Goal: Task Accomplishment & Management: Manage account settings

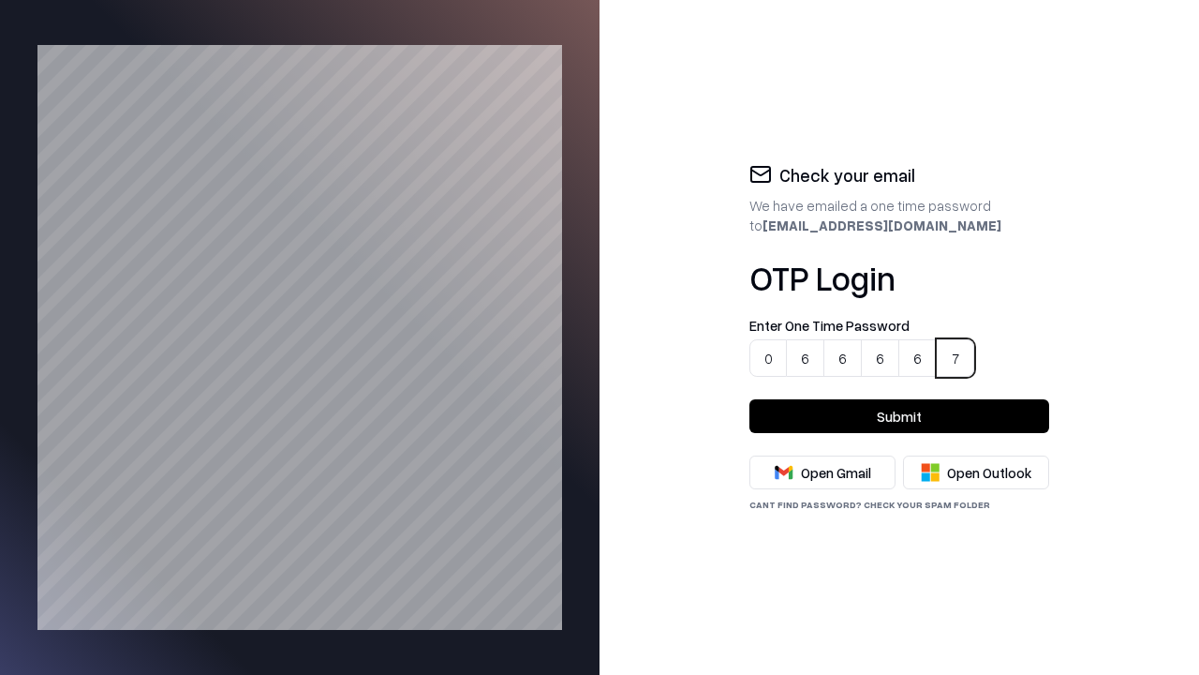
type input "******"
click at [900, 416] on button "Submit" at bounding box center [900, 416] width 300 height 34
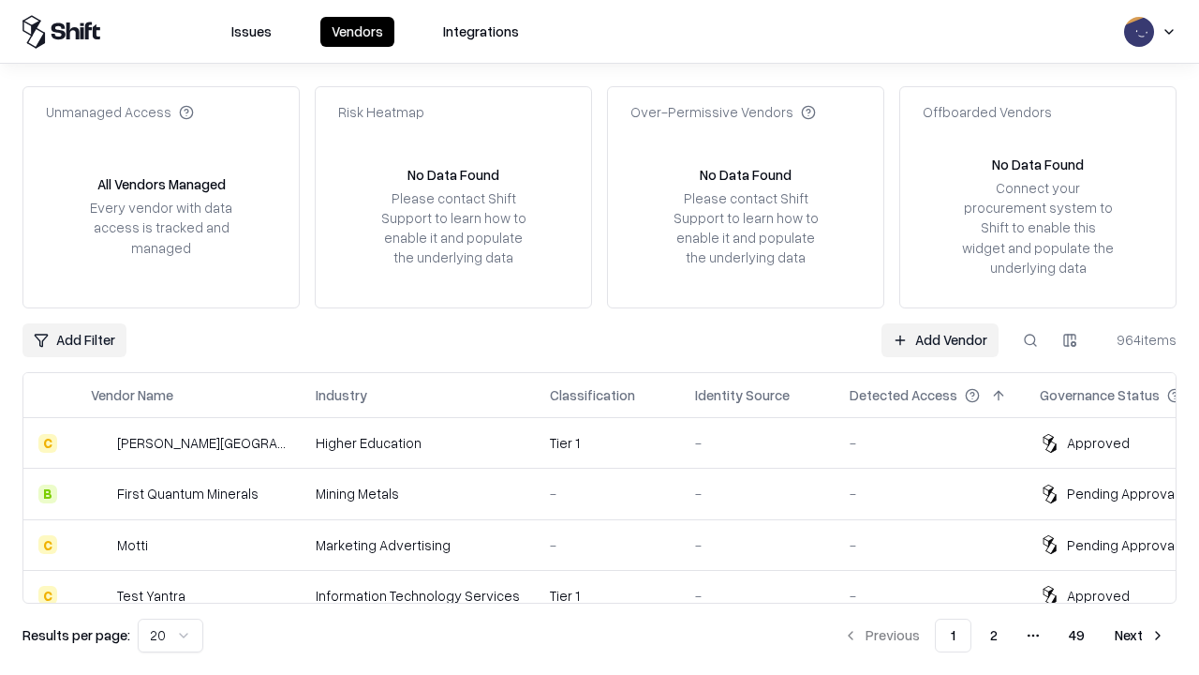
click at [941, 339] on link "Add Vendor" at bounding box center [940, 340] width 117 height 34
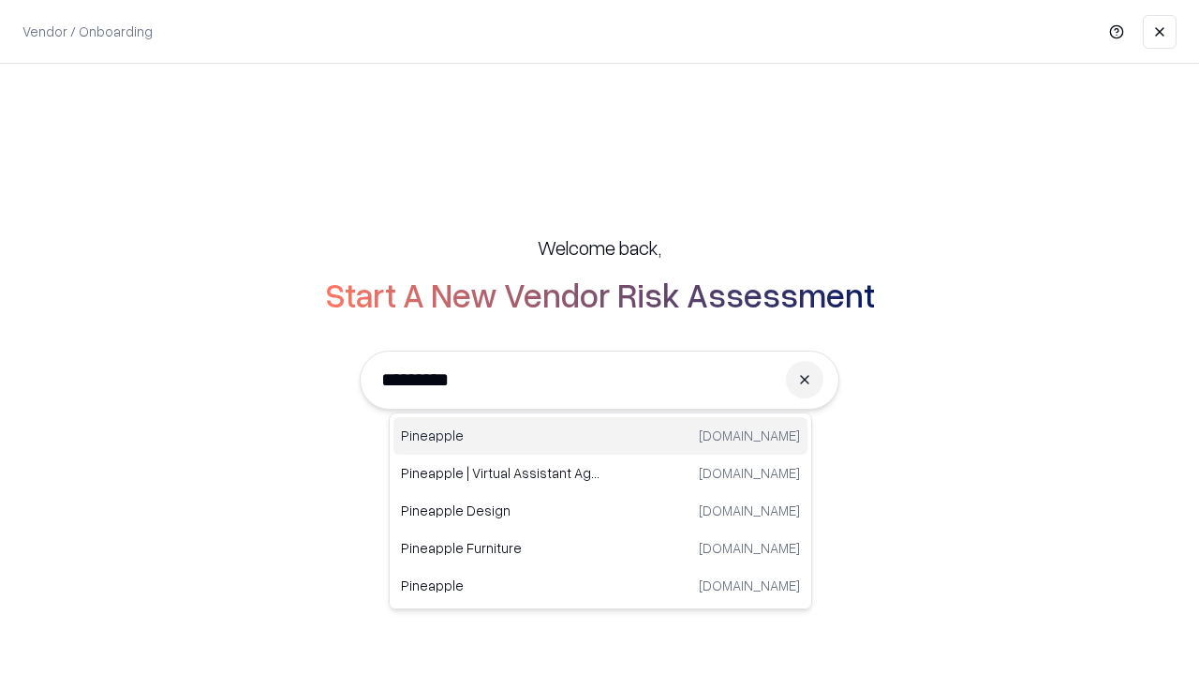
click at [601, 436] on div "Pineapple [DOMAIN_NAME]" at bounding box center [601, 435] width 414 height 37
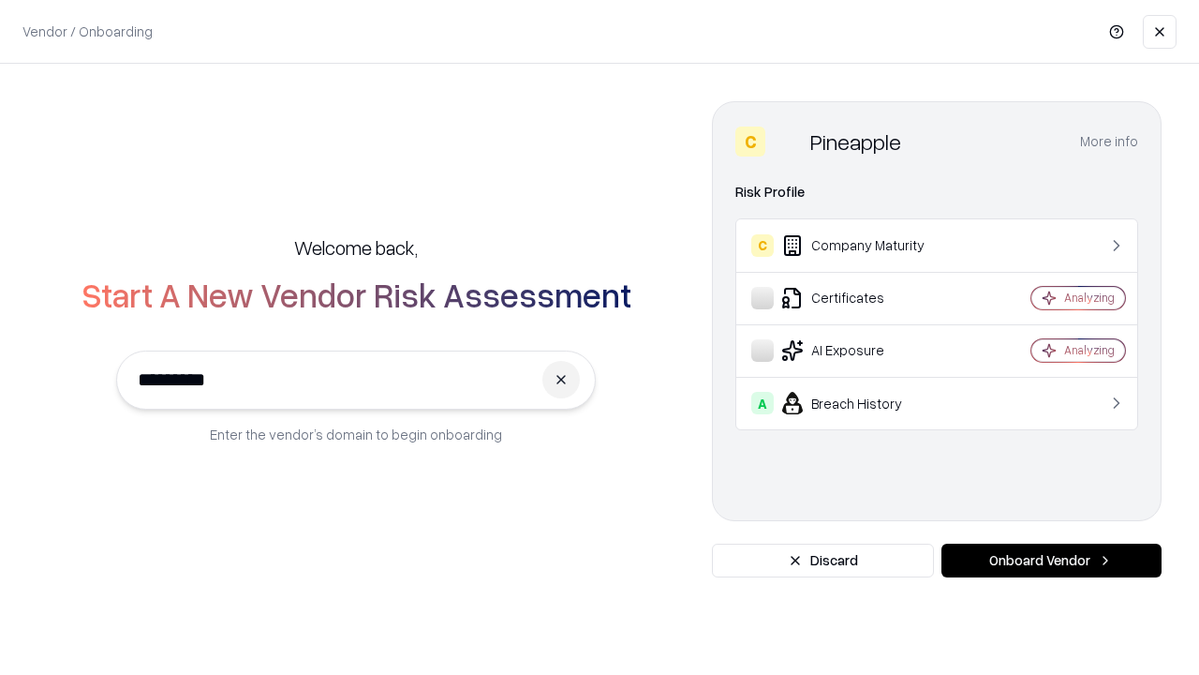
type input "*********"
click at [1051, 560] on button "Onboard Vendor" at bounding box center [1052, 561] width 220 height 34
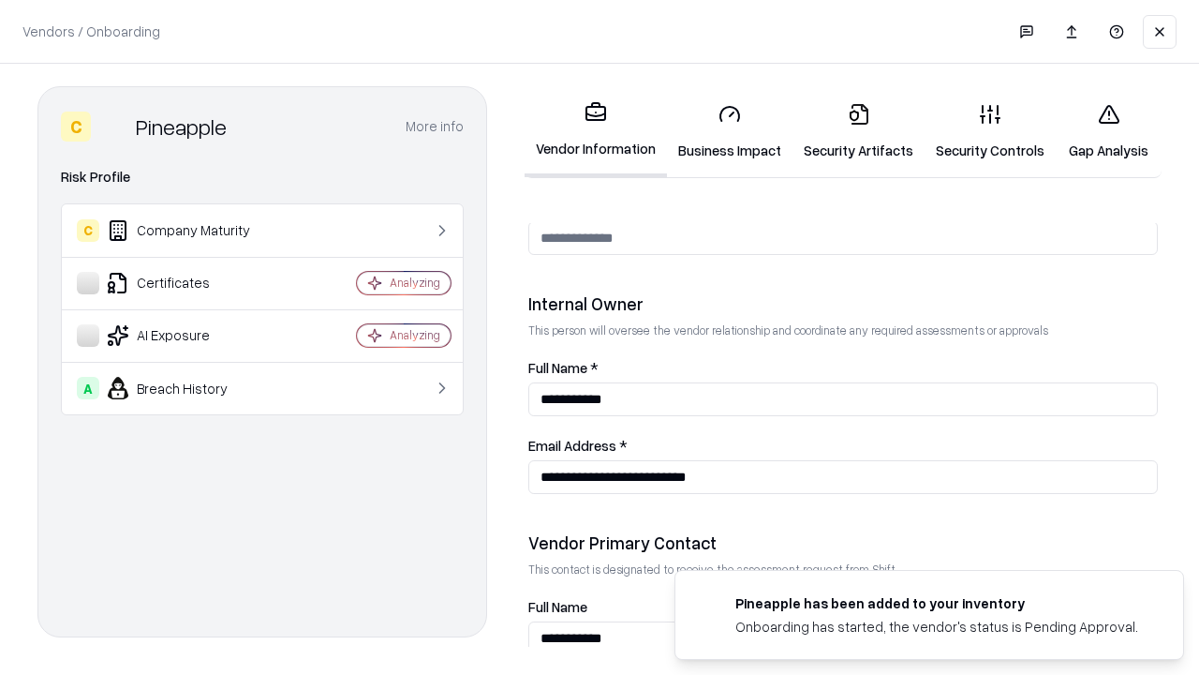
scroll to position [971, 0]
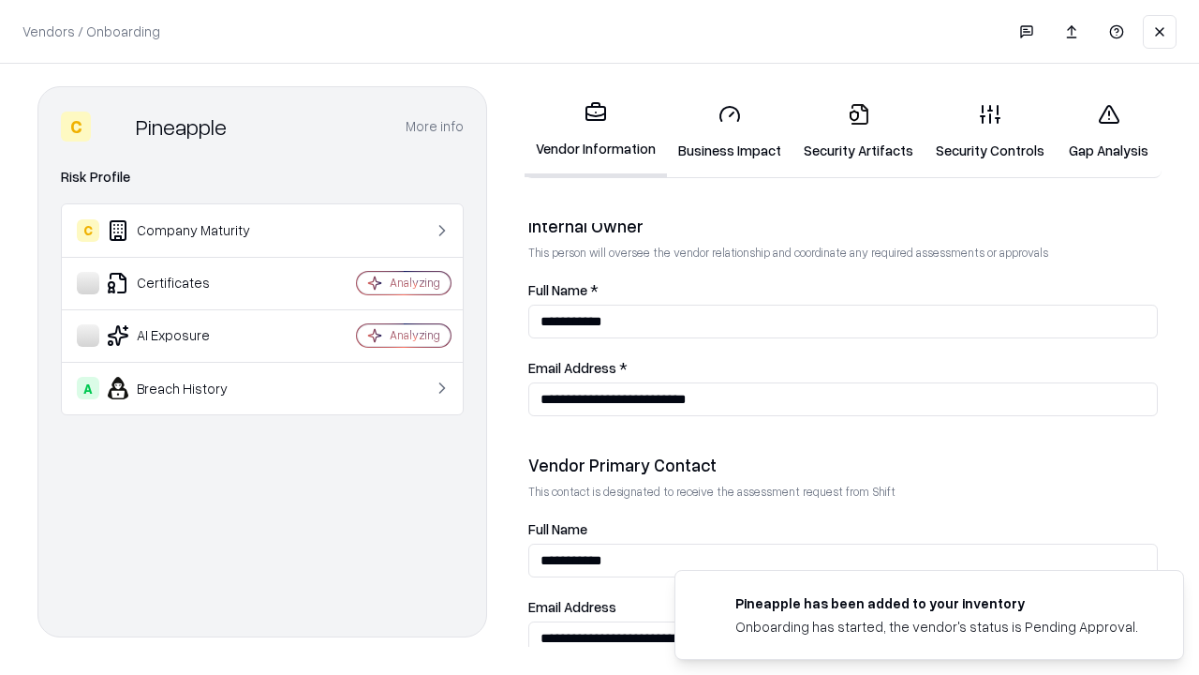
click at [848, 131] on link "Security Artifacts" at bounding box center [859, 131] width 132 height 87
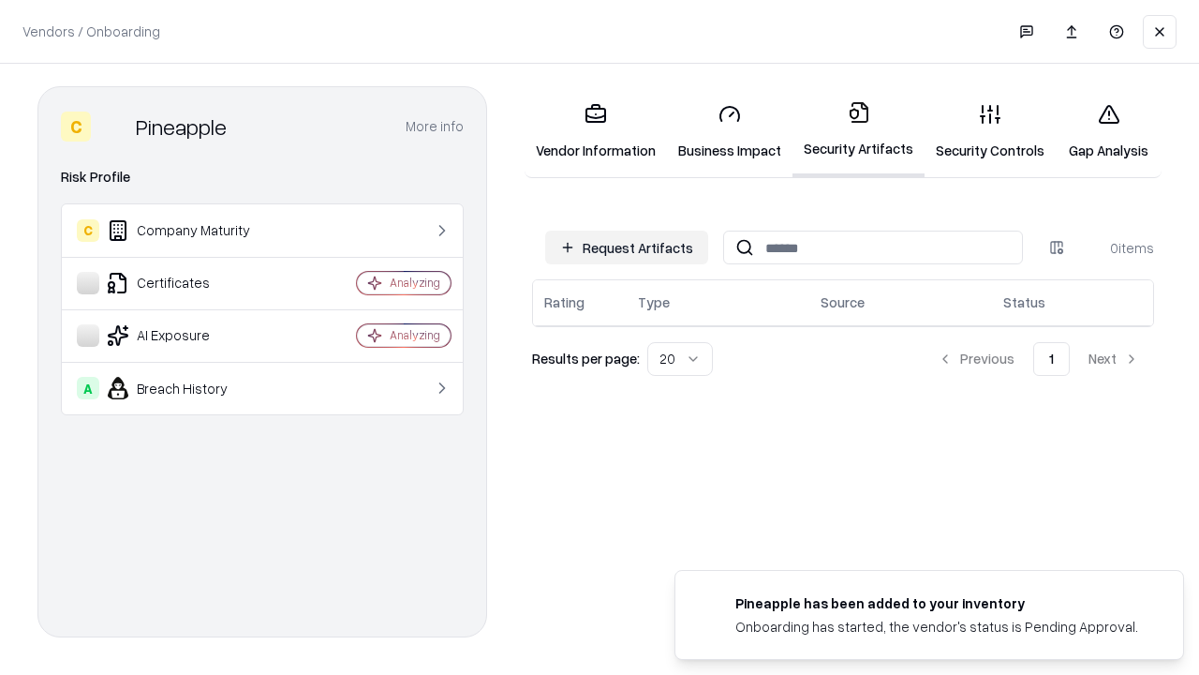
click at [630, 247] on button "Request Artifacts" at bounding box center [626, 248] width 163 height 34
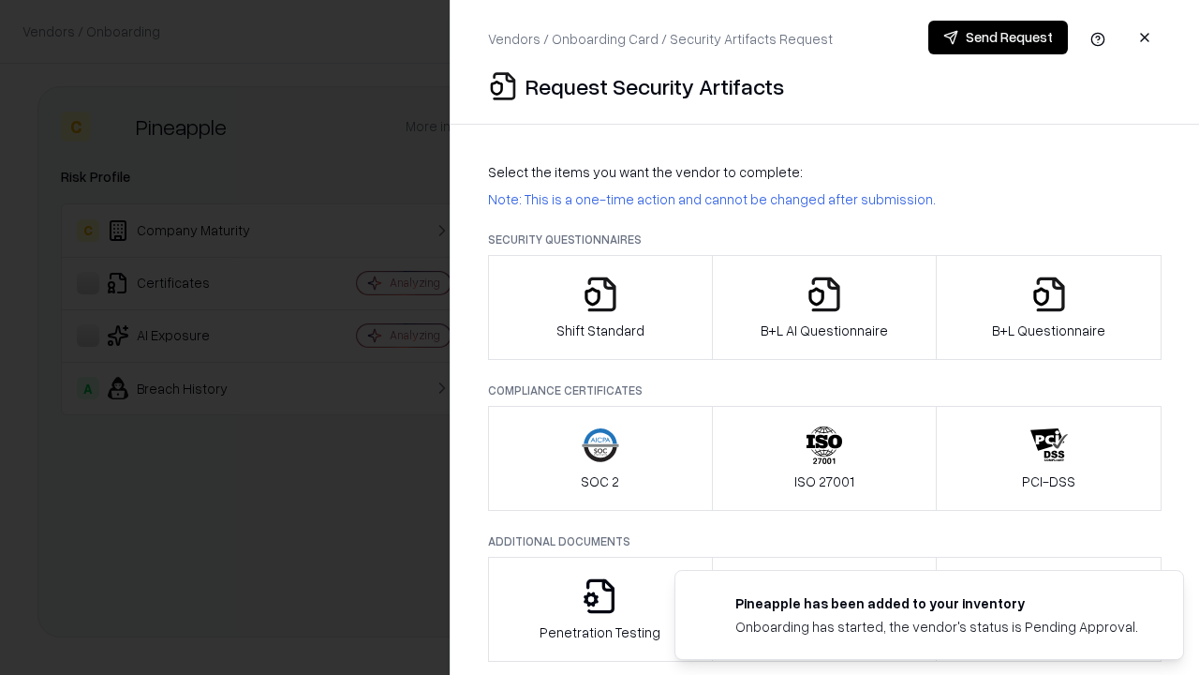
click at [1049, 307] on icon "button" at bounding box center [1049, 293] width 37 height 37
click at [824, 307] on icon "button" at bounding box center [824, 293] width 37 height 37
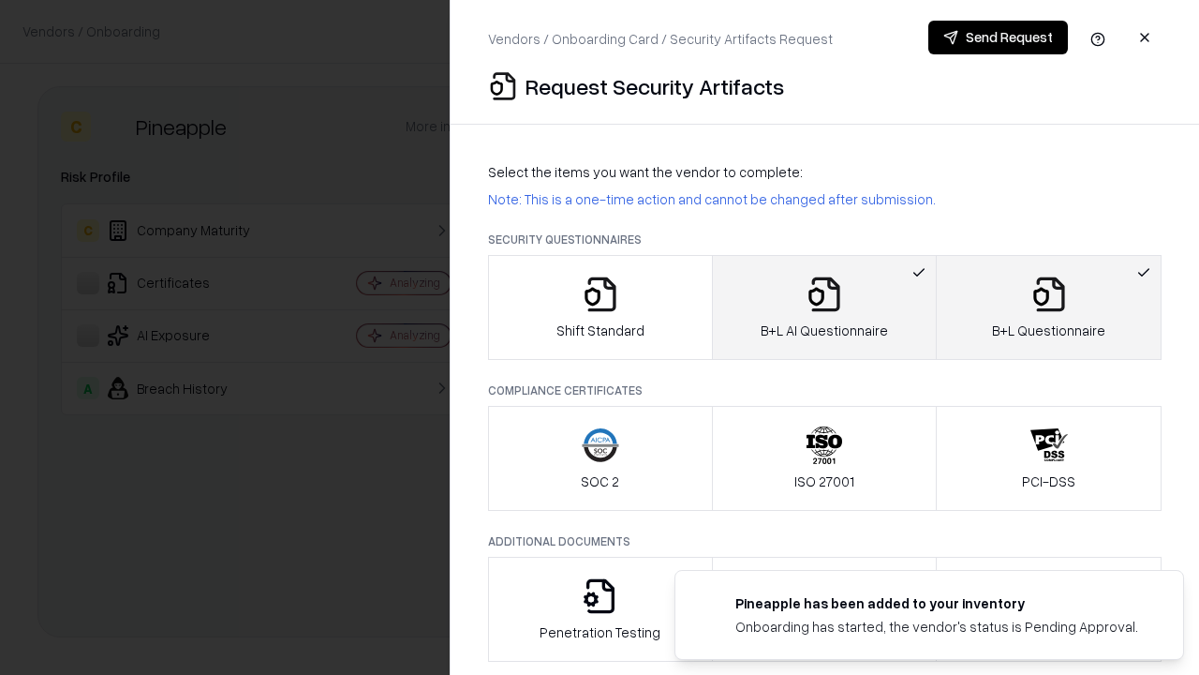
click at [999, 37] on button "Send Request" at bounding box center [999, 38] width 140 height 34
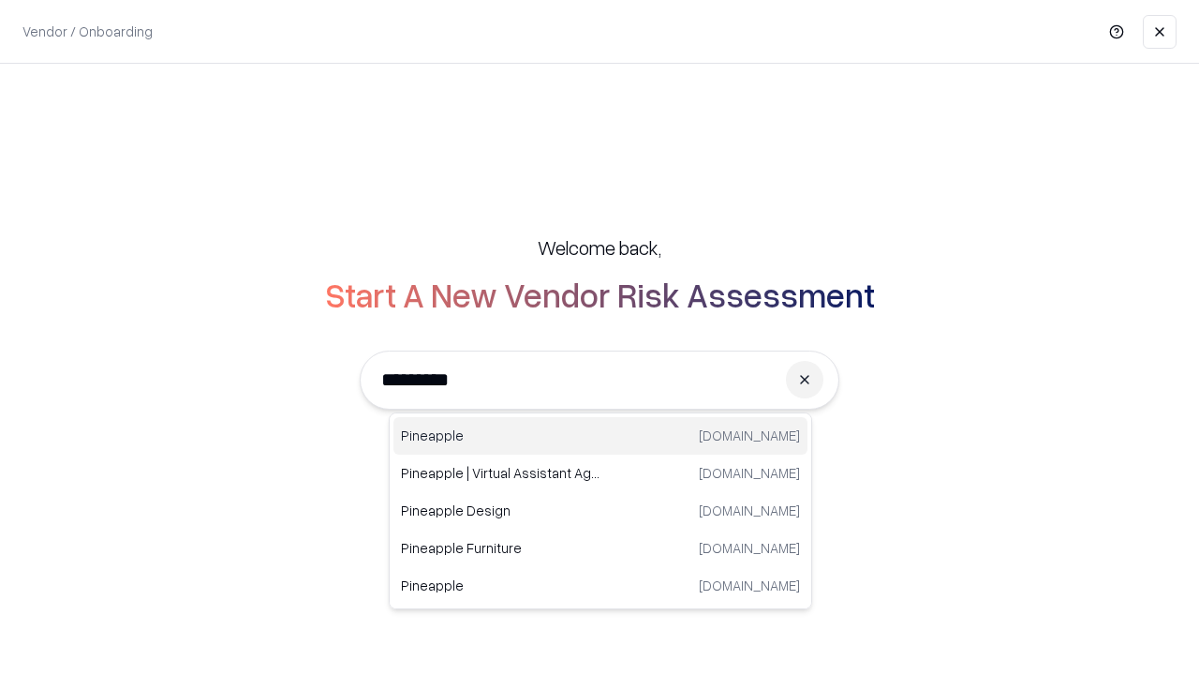
click at [601, 436] on div "Pineapple [DOMAIN_NAME]" at bounding box center [601, 435] width 414 height 37
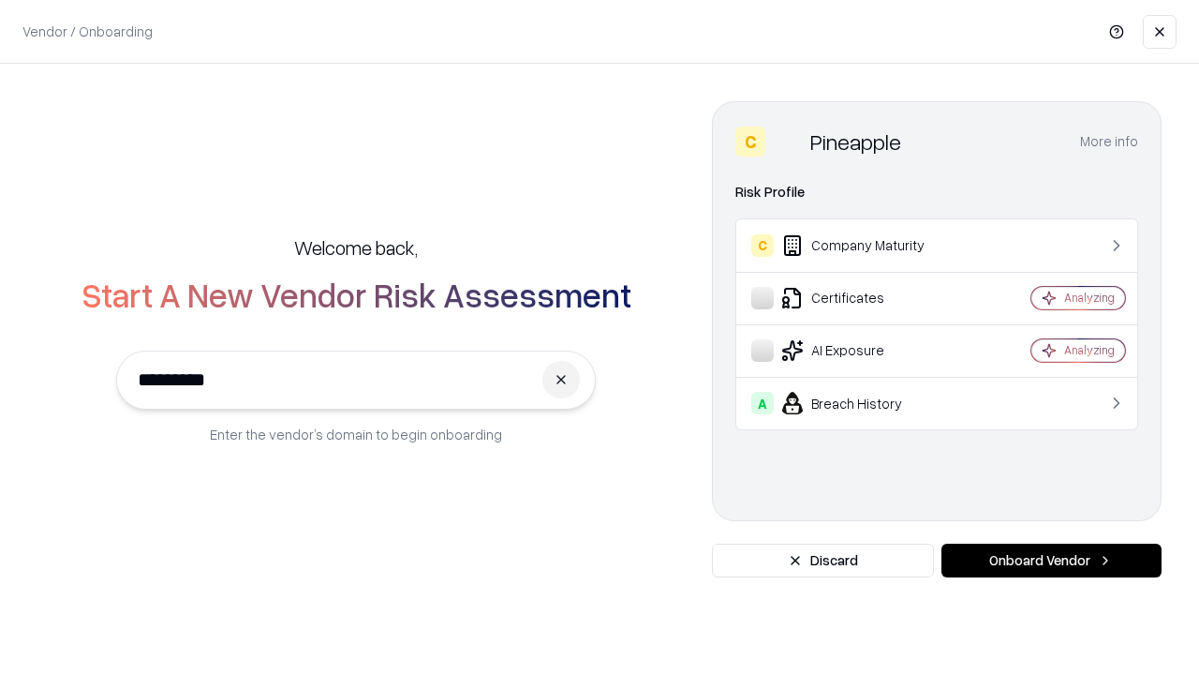
type input "*********"
click at [1051, 560] on button "Onboard Vendor" at bounding box center [1052, 561] width 220 height 34
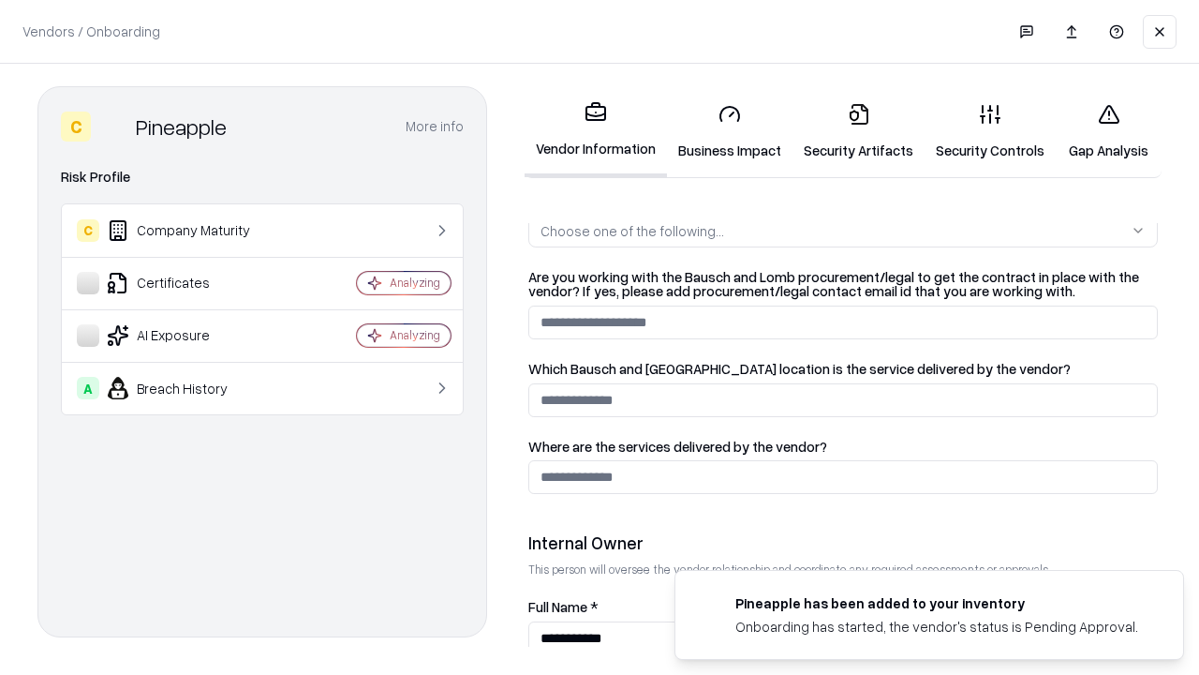
scroll to position [971, 0]
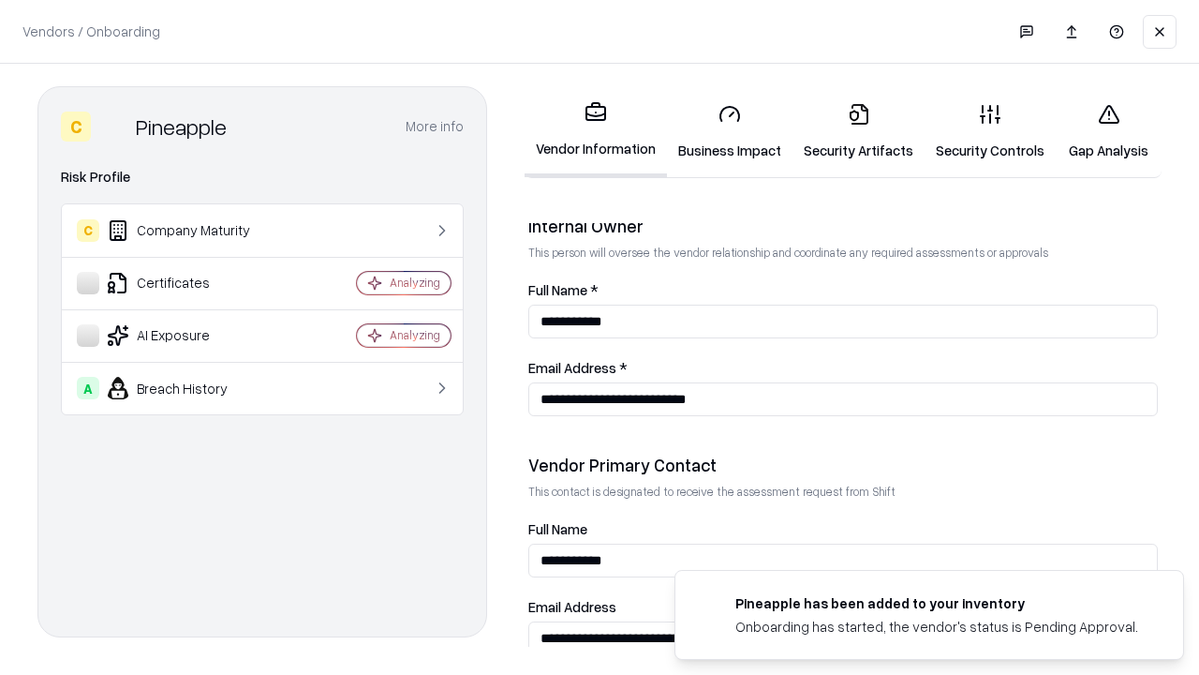
click at [1100, 131] on link "Gap Analysis" at bounding box center [1109, 131] width 106 height 87
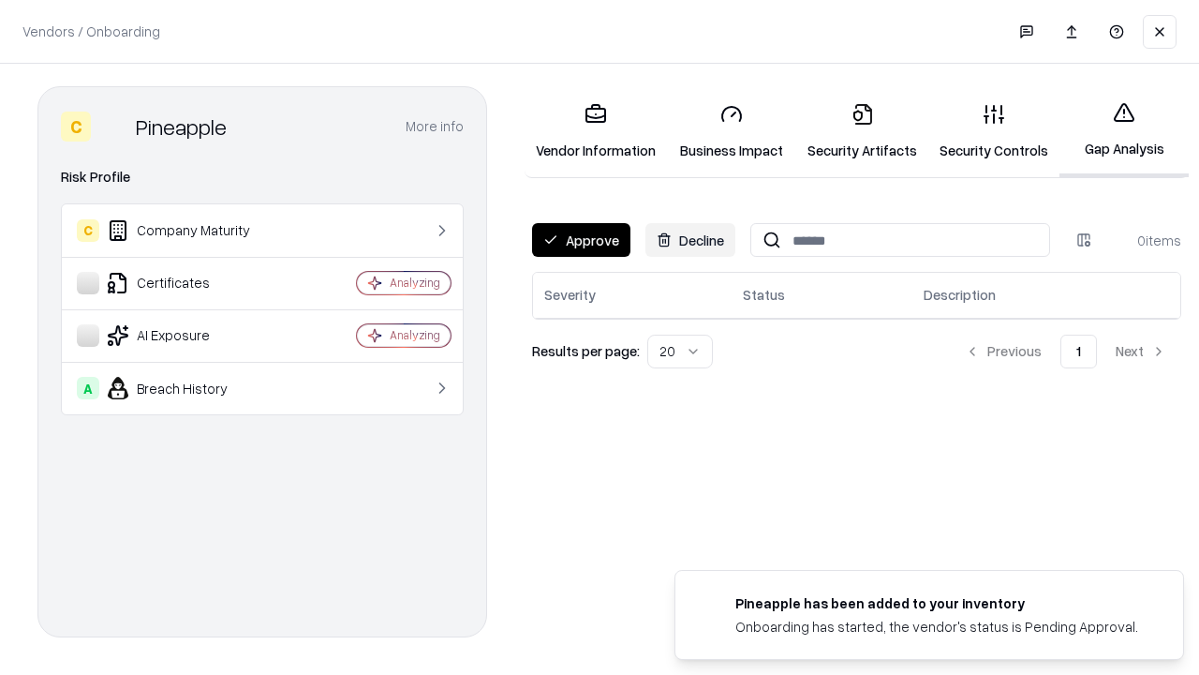
click at [580, 240] on button "Approve" at bounding box center [581, 240] width 98 height 34
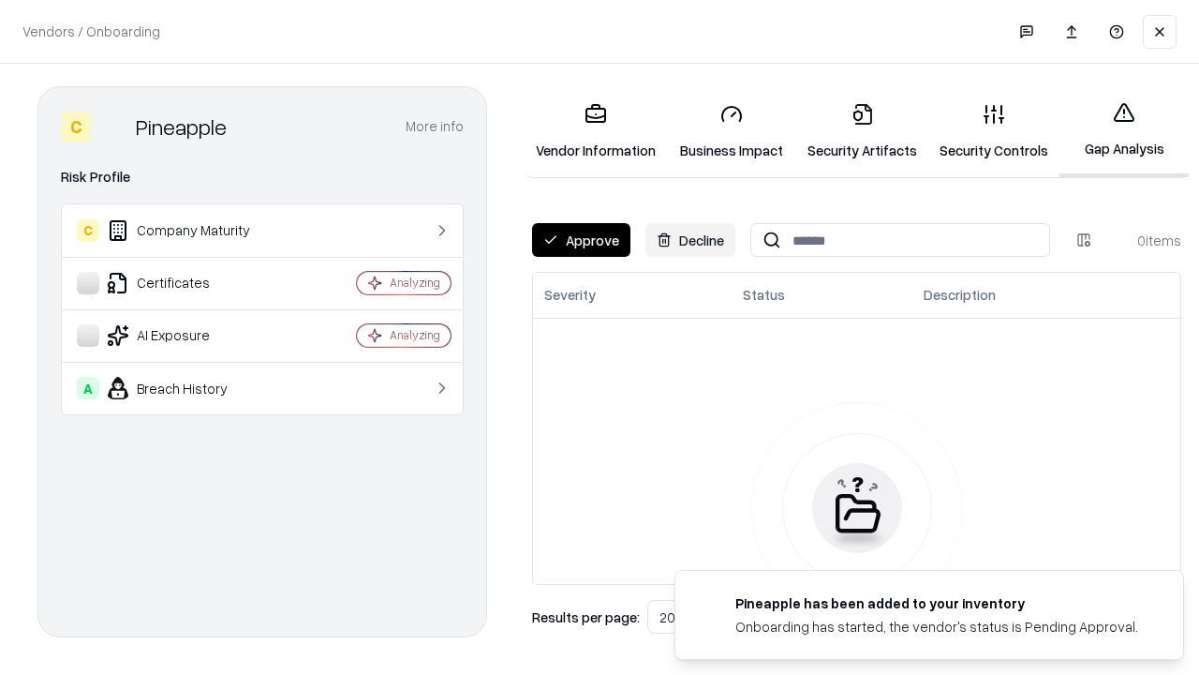
click at [580, 240] on button "Approve" at bounding box center [581, 240] width 98 height 34
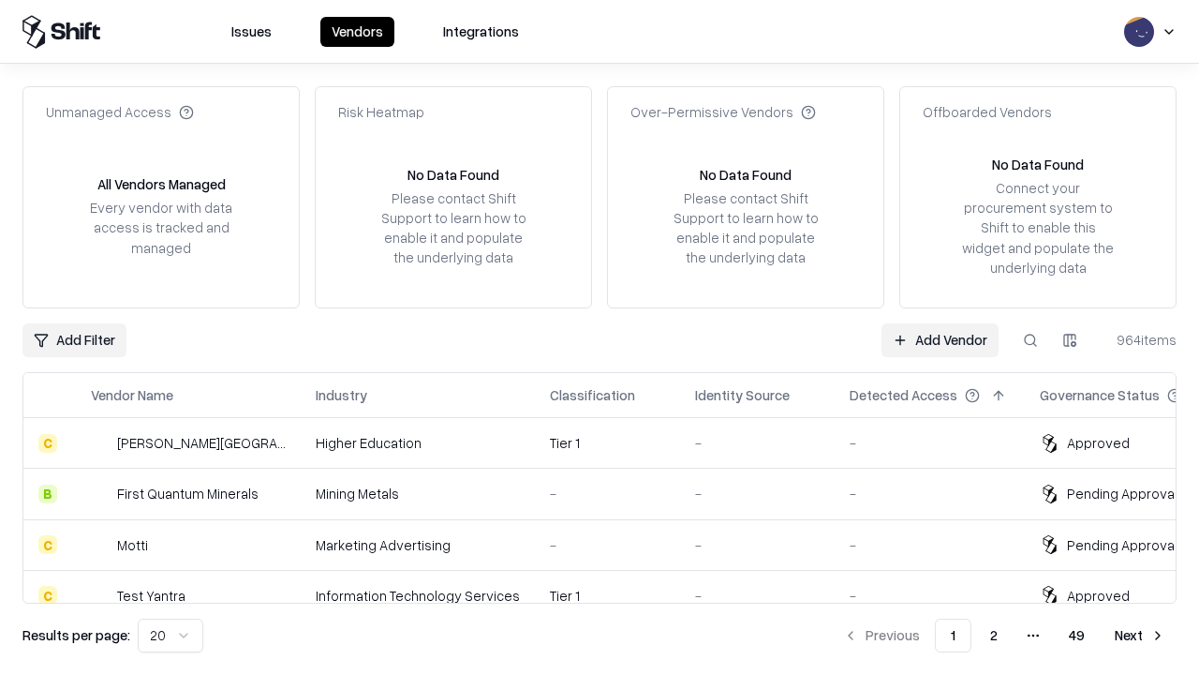
click at [941, 339] on link "Add Vendor" at bounding box center [940, 340] width 117 height 34
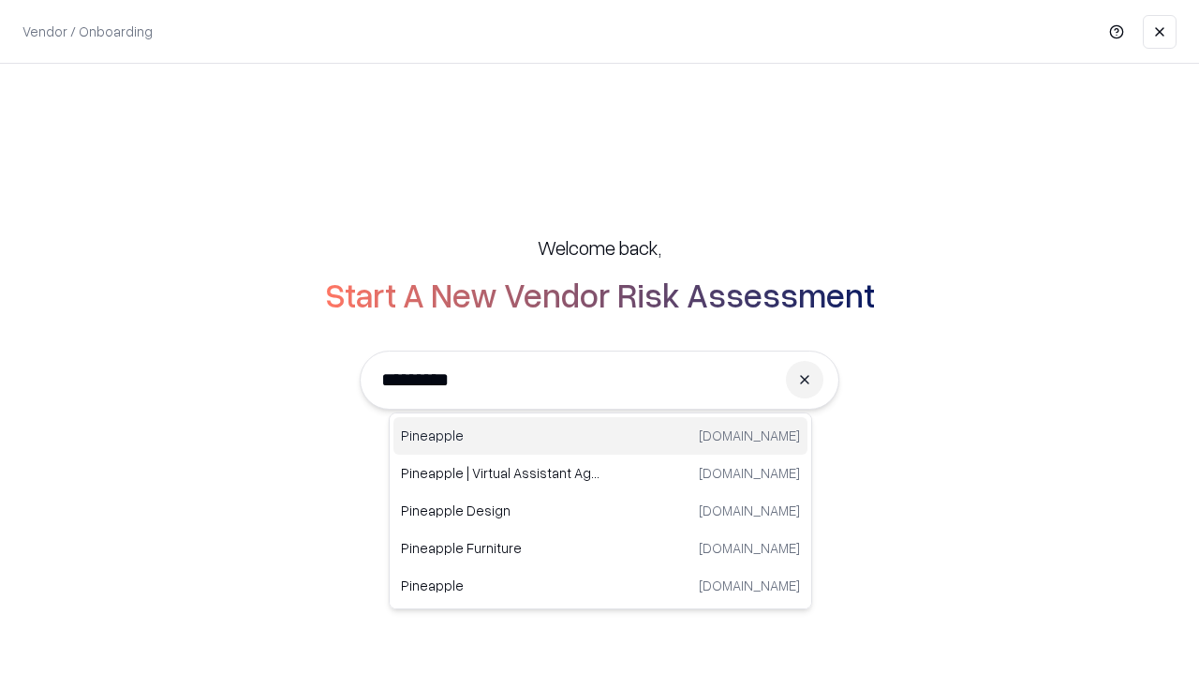
click at [601, 436] on div "Pineapple [DOMAIN_NAME]" at bounding box center [601, 435] width 414 height 37
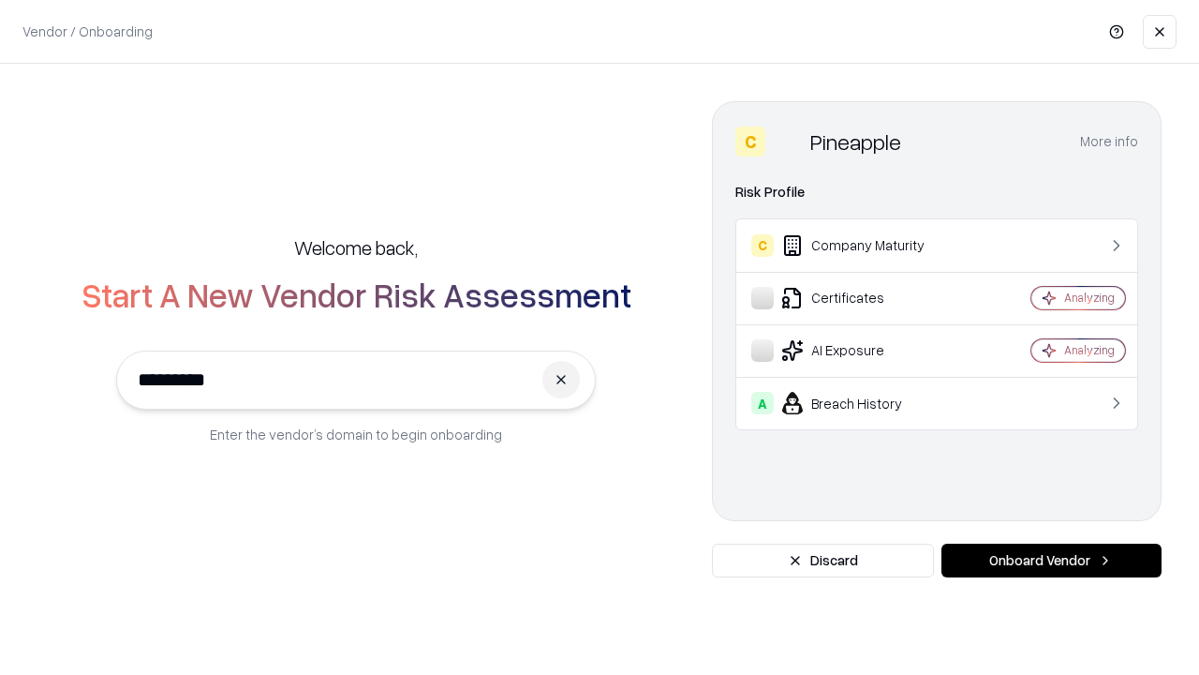
type input "*********"
click at [1051, 560] on button "Onboard Vendor" at bounding box center [1052, 561] width 220 height 34
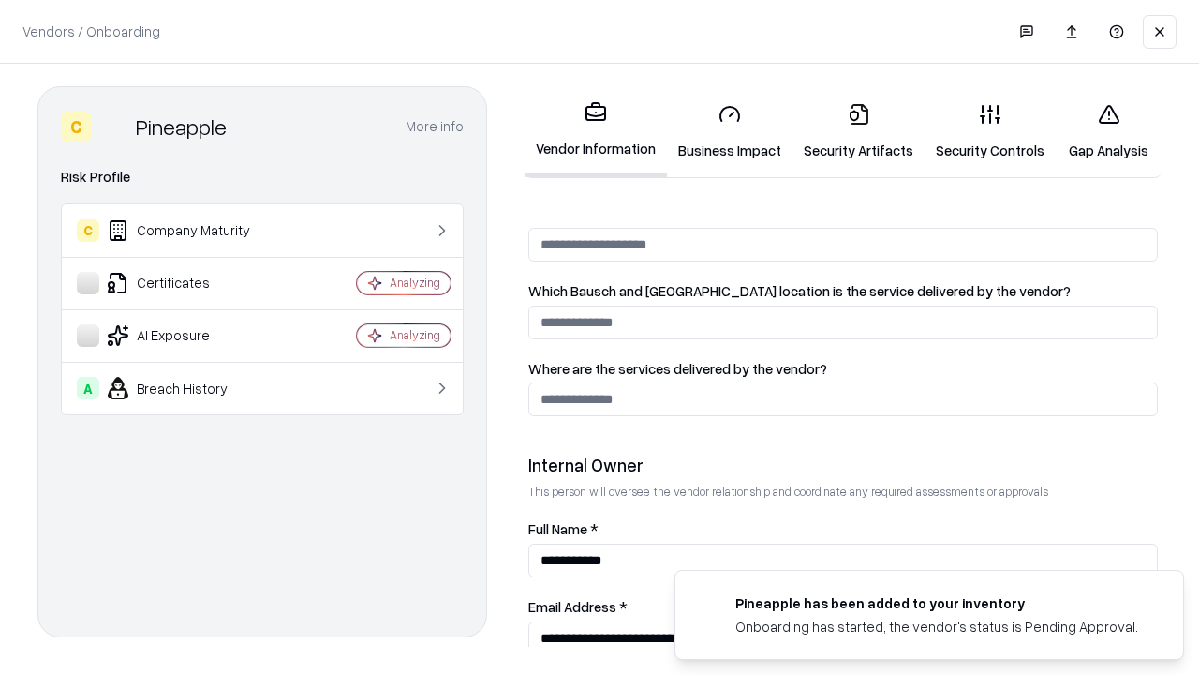
scroll to position [971, 0]
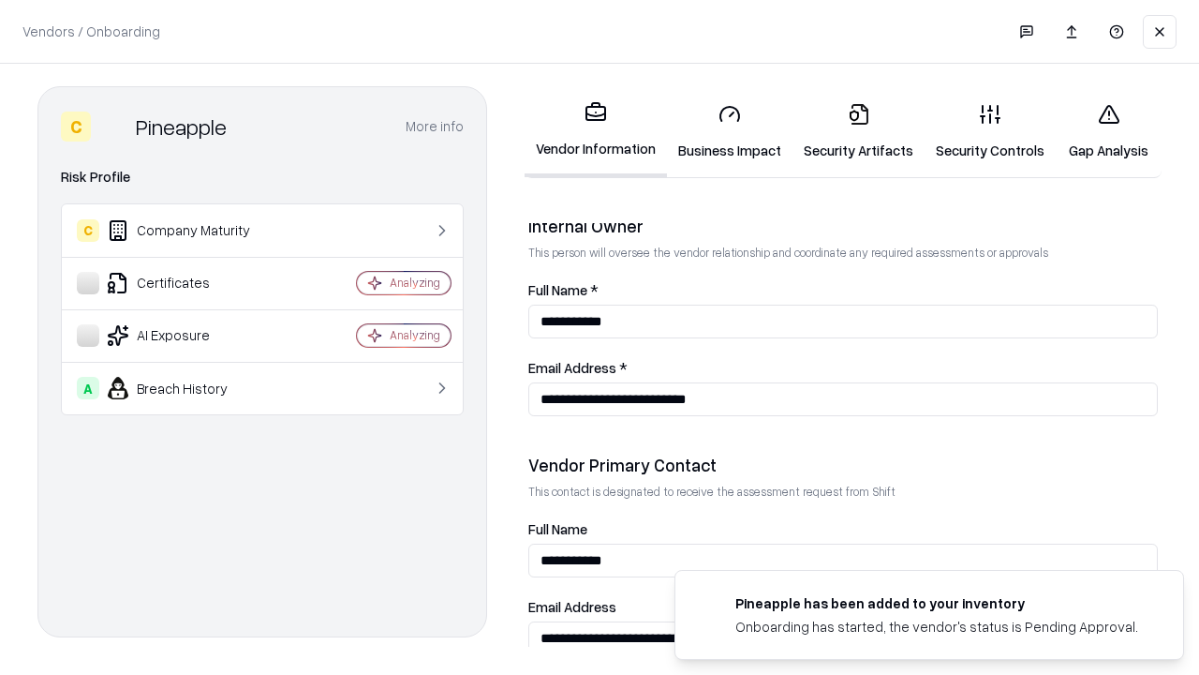
click at [848, 131] on link "Security Artifacts" at bounding box center [859, 131] width 132 height 87
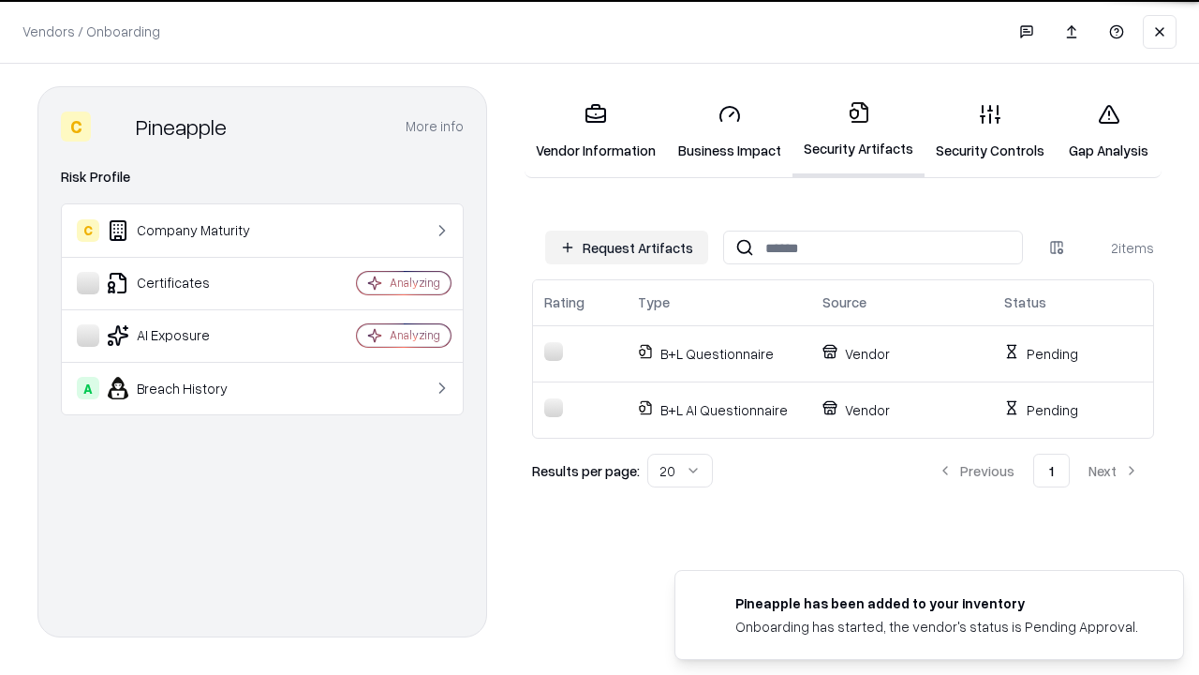
click at [630, 247] on button "Request Artifacts" at bounding box center [626, 248] width 163 height 34
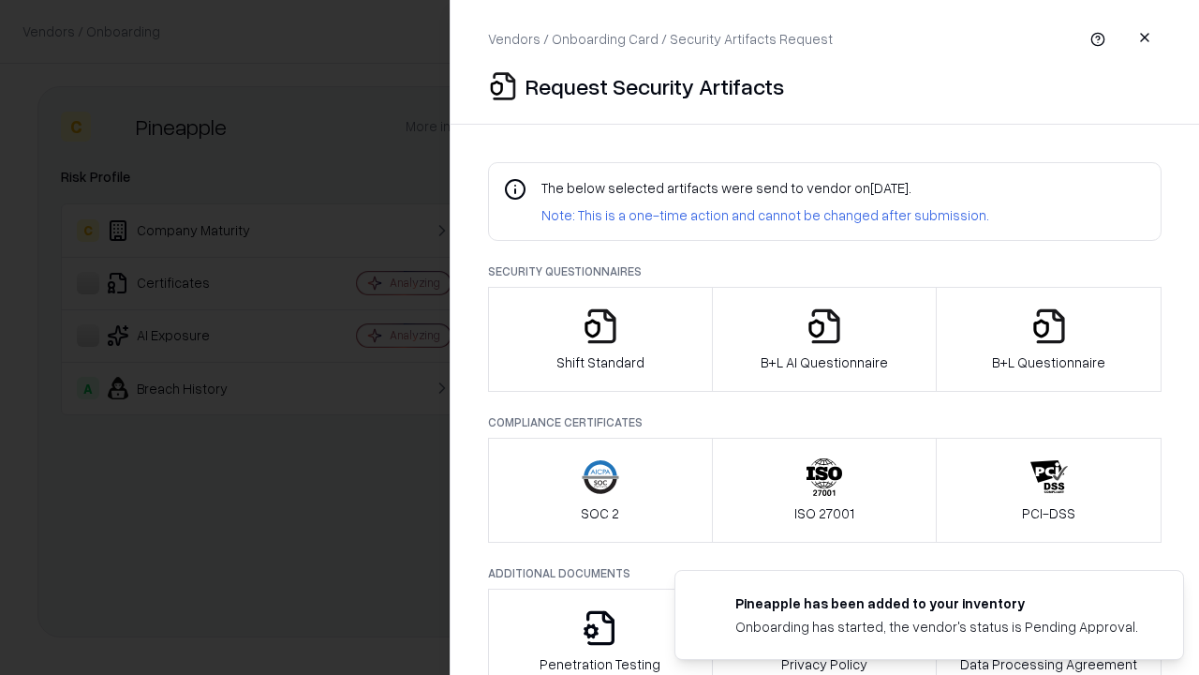
click at [1049, 339] on icon "button" at bounding box center [1049, 325] width 37 height 37
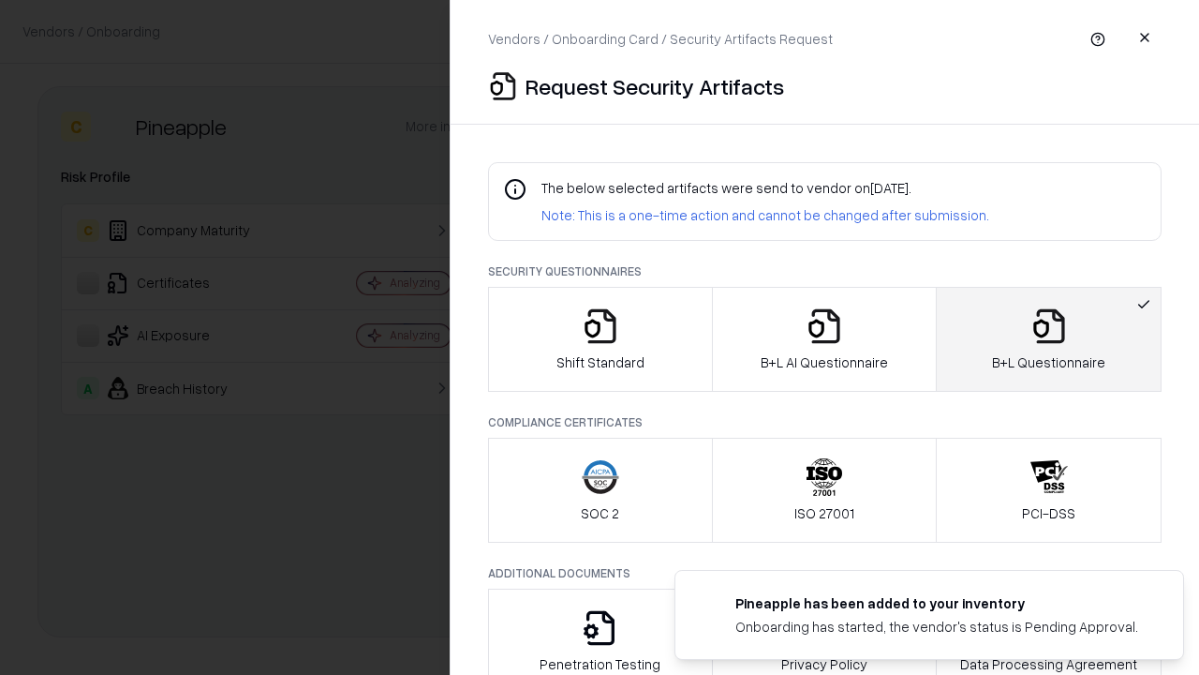
click at [824, 339] on icon "button" at bounding box center [824, 325] width 37 height 37
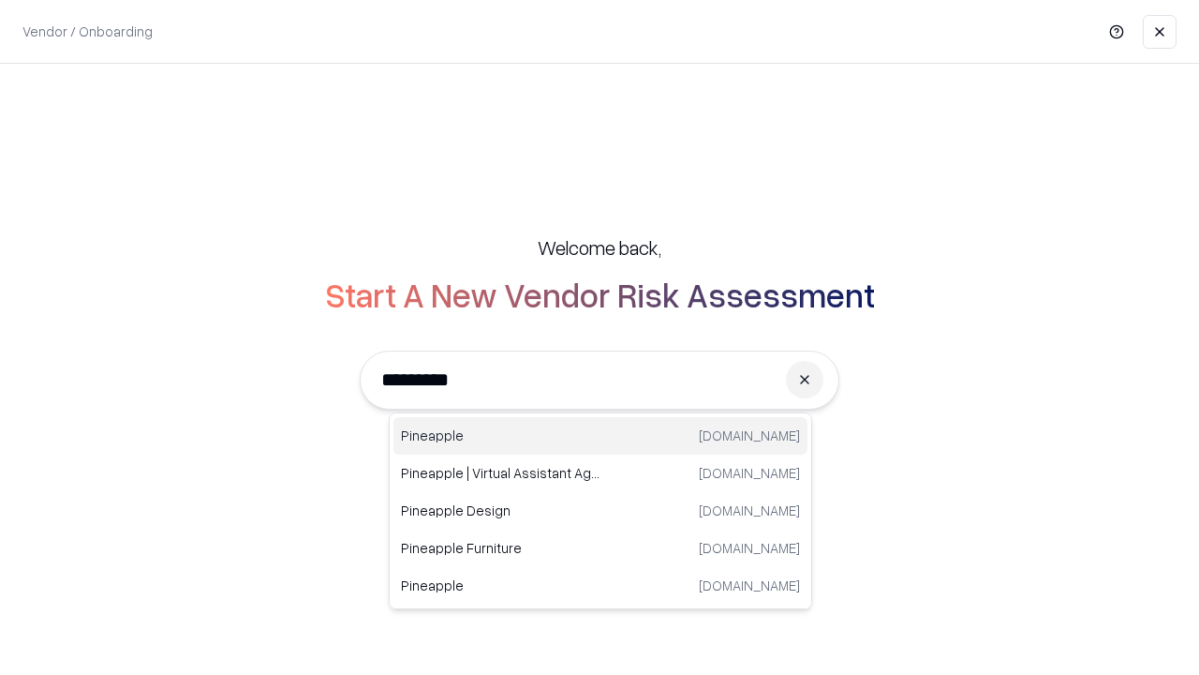
click at [601, 436] on div "Pineapple [DOMAIN_NAME]" at bounding box center [601, 435] width 414 height 37
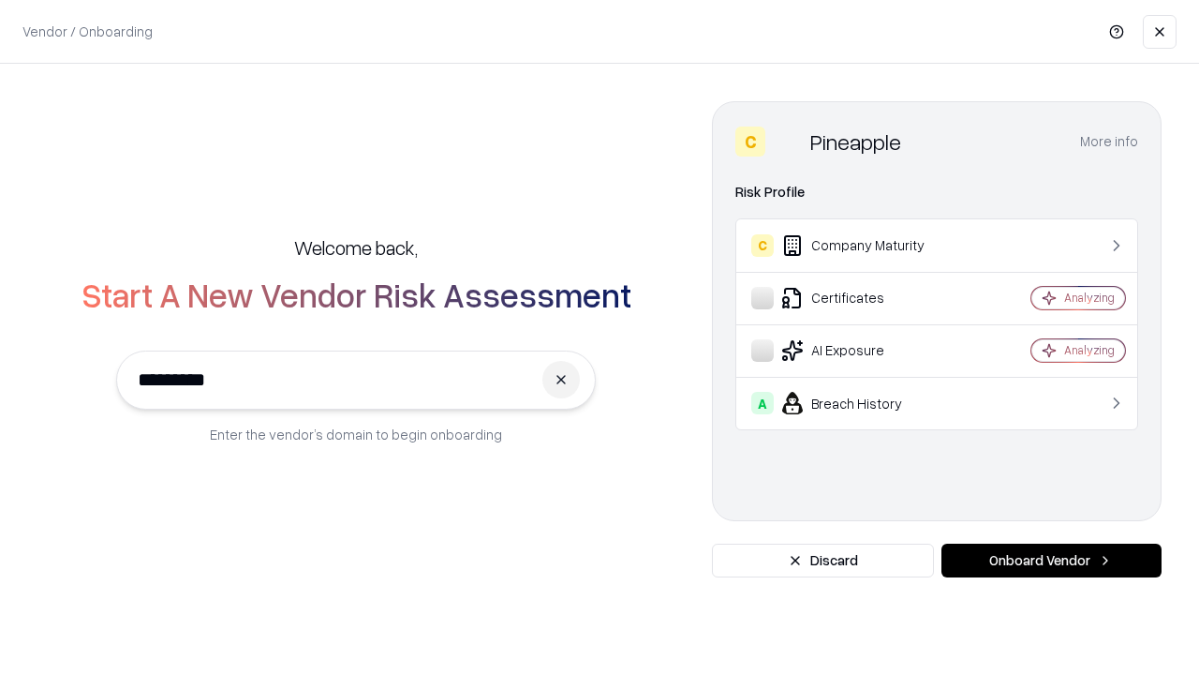
type input "*********"
click at [1051, 560] on button "Onboard Vendor" at bounding box center [1052, 561] width 220 height 34
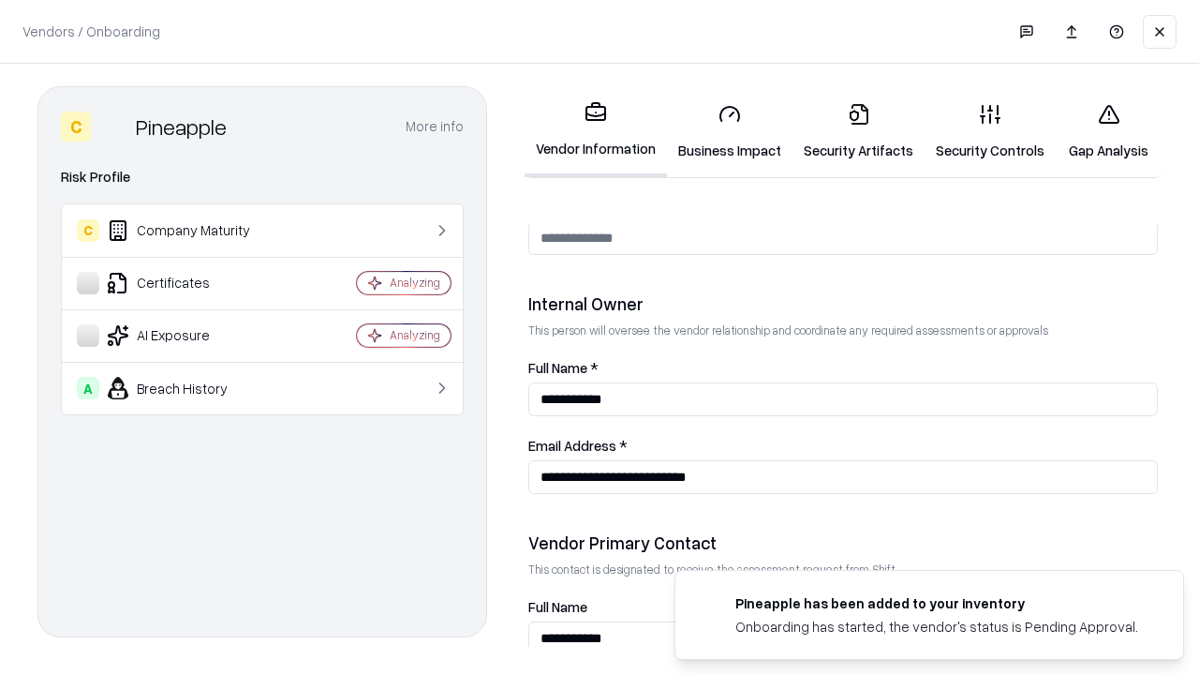
scroll to position [971, 0]
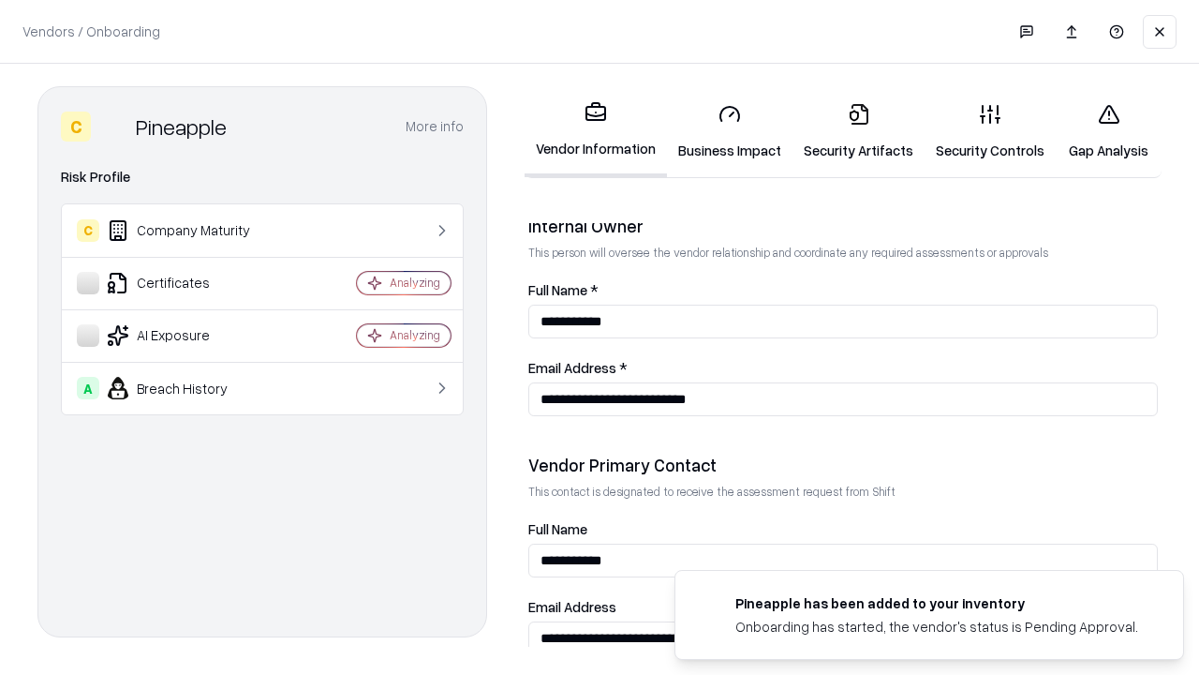
click at [1100, 131] on link "Gap Analysis" at bounding box center [1109, 131] width 106 height 87
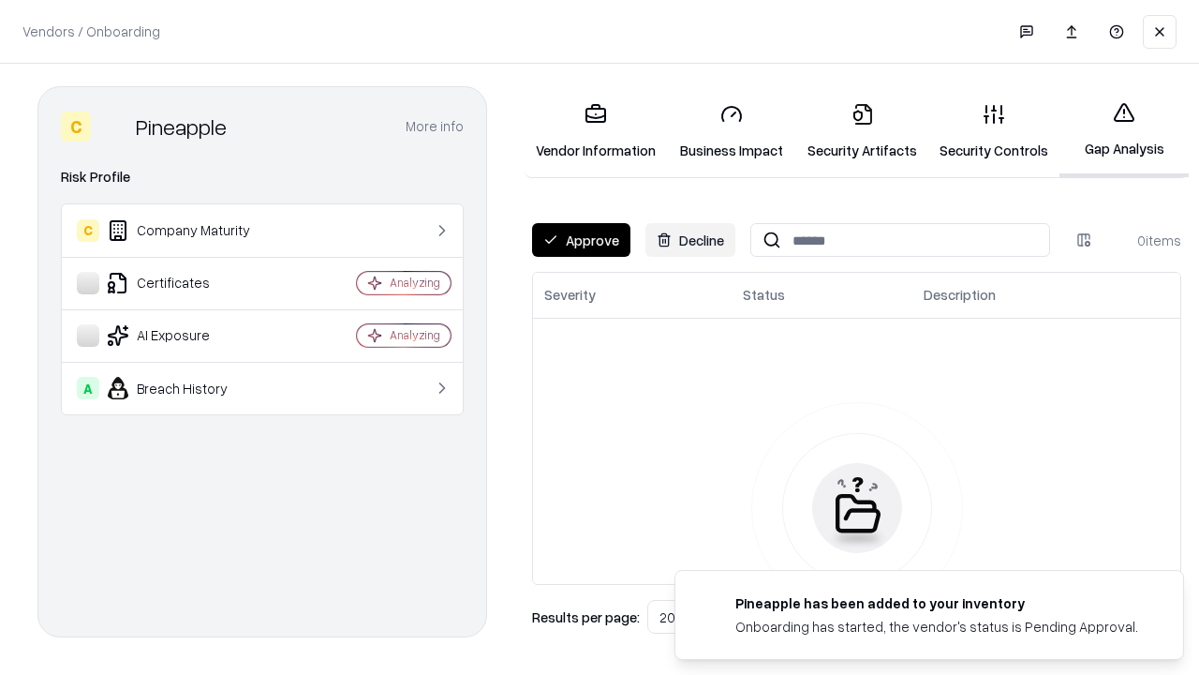
click at [580, 240] on button "Approve" at bounding box center [581, 240] width 98 height 34
